Goal: Information Seeking & Learning: Learn about a topic

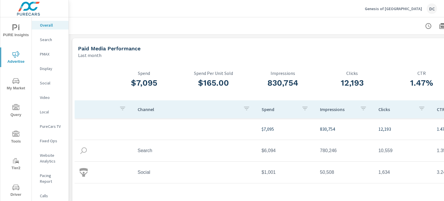
click at [49, 43] on div "Search" at bounding box center [50, 39] width 37 height 9
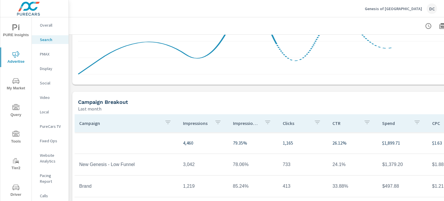
scroll to position [454, 0]
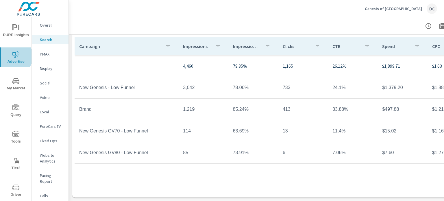
click at [14, 56] on icon "nav menu" at bounding box center [15, 54] width 7 height 7
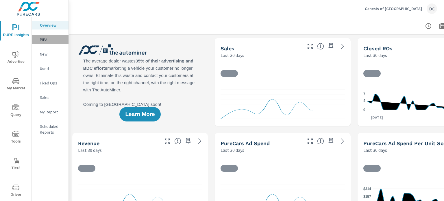
click at [50, 40] on p "PIPA" at bounding box center [52, 40] width 24 height 6
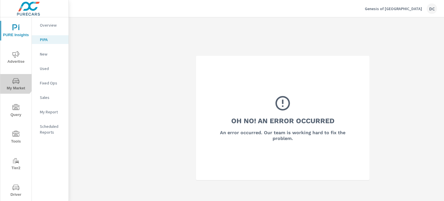
click at [14, 79] on icon "nav menu" at bounding box center [15, 80] width 7 height 7
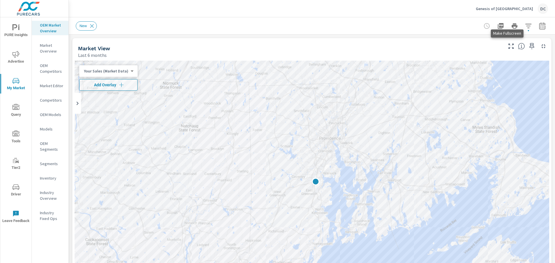
click at [444, 46] on icon "button" at bounding box center [511, 46] width 7 height 7
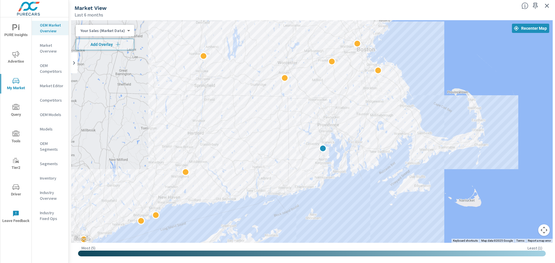
drag, startPoint x: 448, startPoint y: 150, endPoint x: 386, endPoint y: 153, distance: 61.7
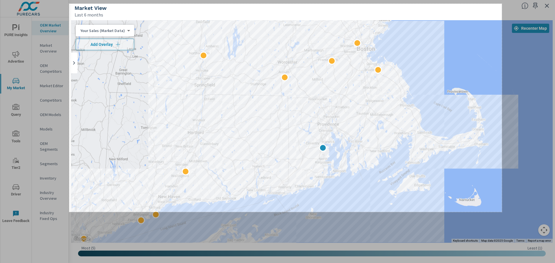
drag, startPoint x: 69, startPoint y: 4, endPoint x: 502, endPoint y: 212, distance: 480.3
click at [444, 201] on div "1497 X 721" at bounding box center [277, 131] width 555 height 263
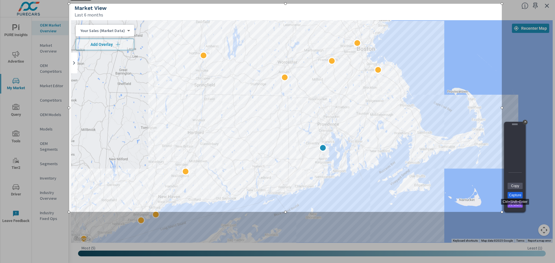
click at [444, 196] on link "Capture" at bounding box center [515, 195] width 15 height 6
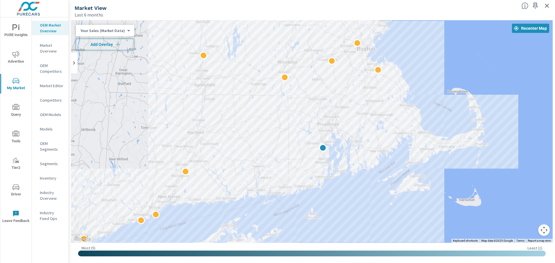
click at [102, 48] on button "Add Overlay" at bounding box center [105, 45] width 58 height 12
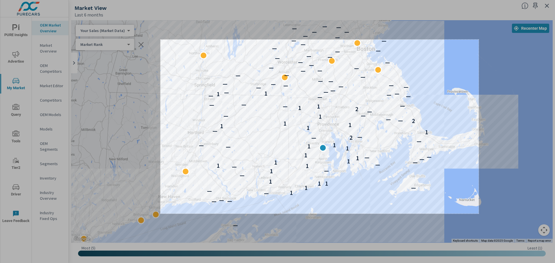
drag, startPoint x: 160, startPoint y: 40, endPoint x: 479, endPoint y: 214, distance: 362.9
click at [444, 201] on div "1101 X 603" at bounding box center [277, 131] width 555 height 263
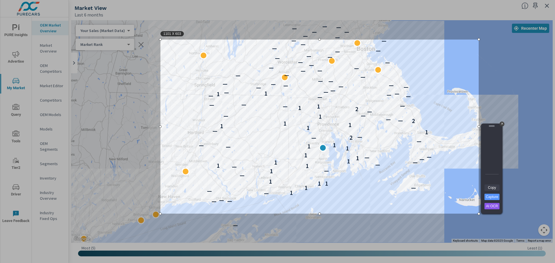
click at [444, 186] on link "Copy" at bounding box center [491, 188] width 15 height 6
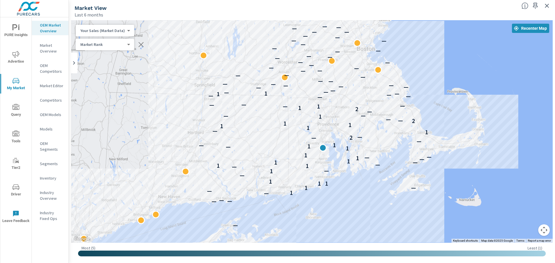
click at [106, 45] on body "PURE Insights Advertise My Market Query Tools Tier2 Driver Leave Feedback OEM M…" at bounding box center [277, 131] width 555 height 263
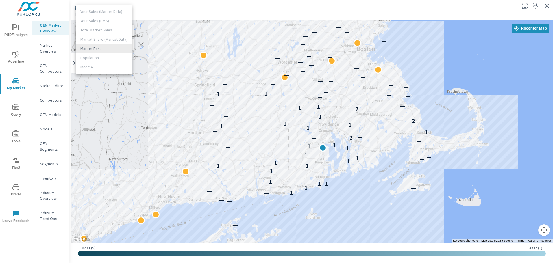
click at [149, 10] on div at bounding box center [277, 131] width 555 height 263
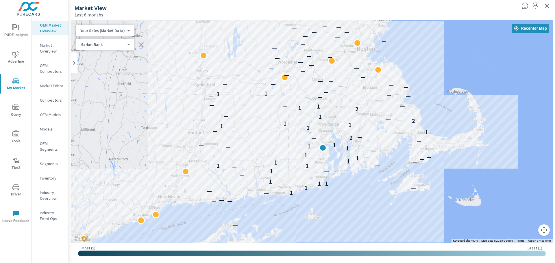
click at [116, 34] on div "Your Sales (Market Data) 0 ​" at bounding box center [105, 31] width 58 height 12
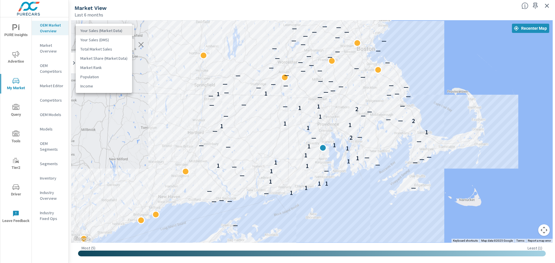
click at [118, 29] on body "PURE Insights Advertise My Market Query Tools Tier2 Driver Leave Feedback OEM M…" at bounding box center [277, 131] width 555 height 263
click at [116, 47] on li "Total Market Sales" at bounding box center [104, 49] width 56 height 9
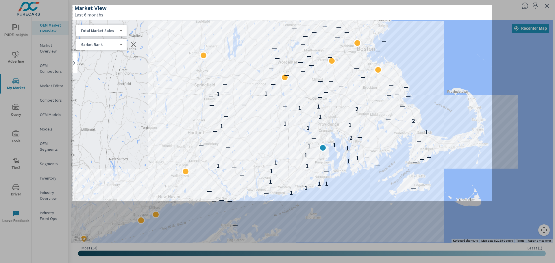
drag, startPoint x: 73, startPoint y: 5, endPoint x: 492, endPoint y: 201, distance: 462.6
click at [444, 201] on div "1450 X 677" at bounding box center [277, 131] width 555 height 263
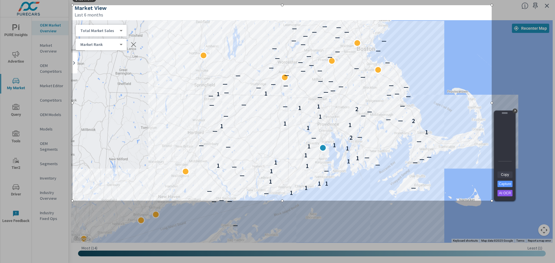
click at [444, 175] on link "Copy" at bounding box center [504, 175] width 15 height 6
